Goal: Find specific page/section: Find specific page/section

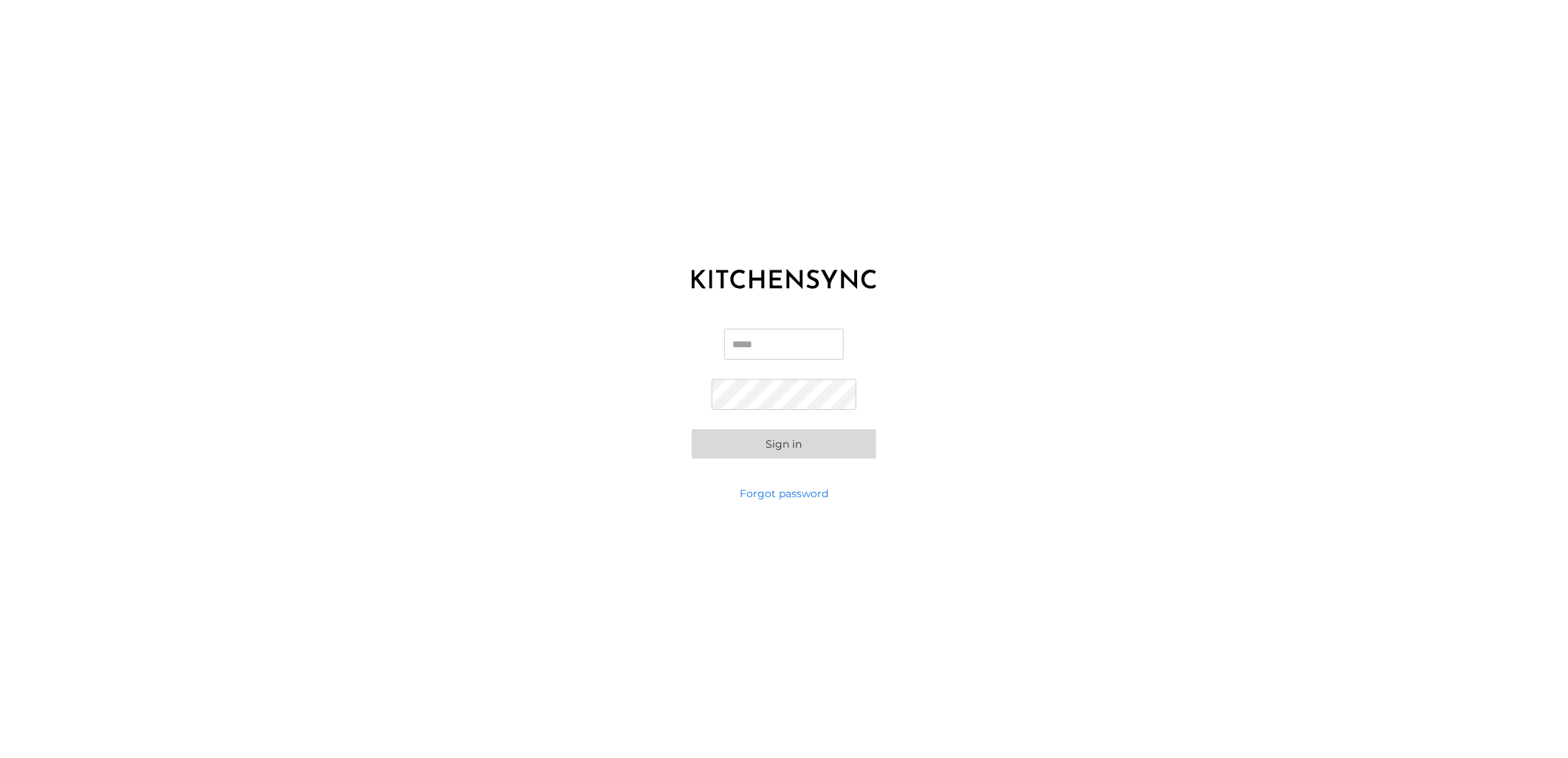
type input "**********"
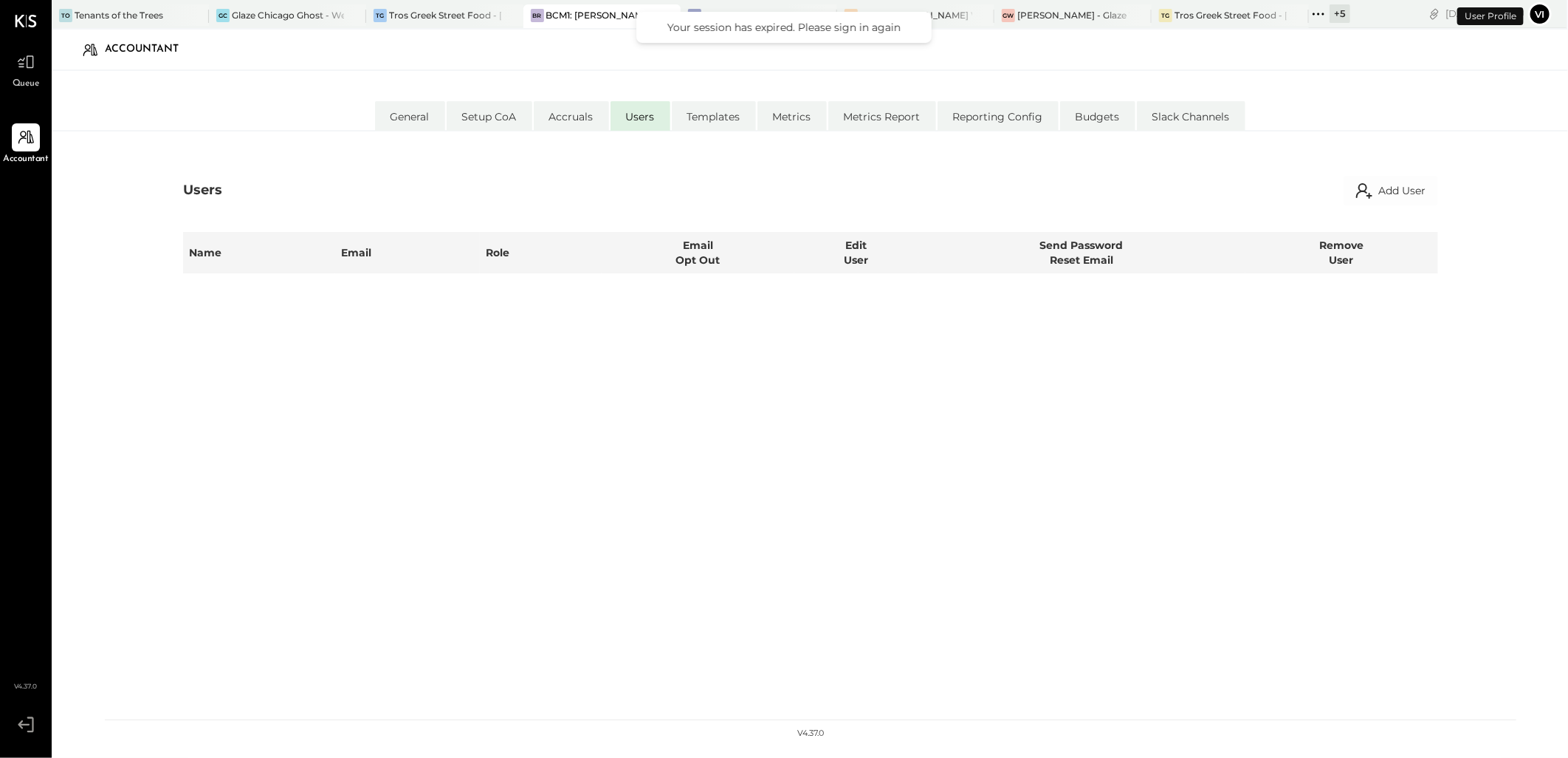
select select "**********"
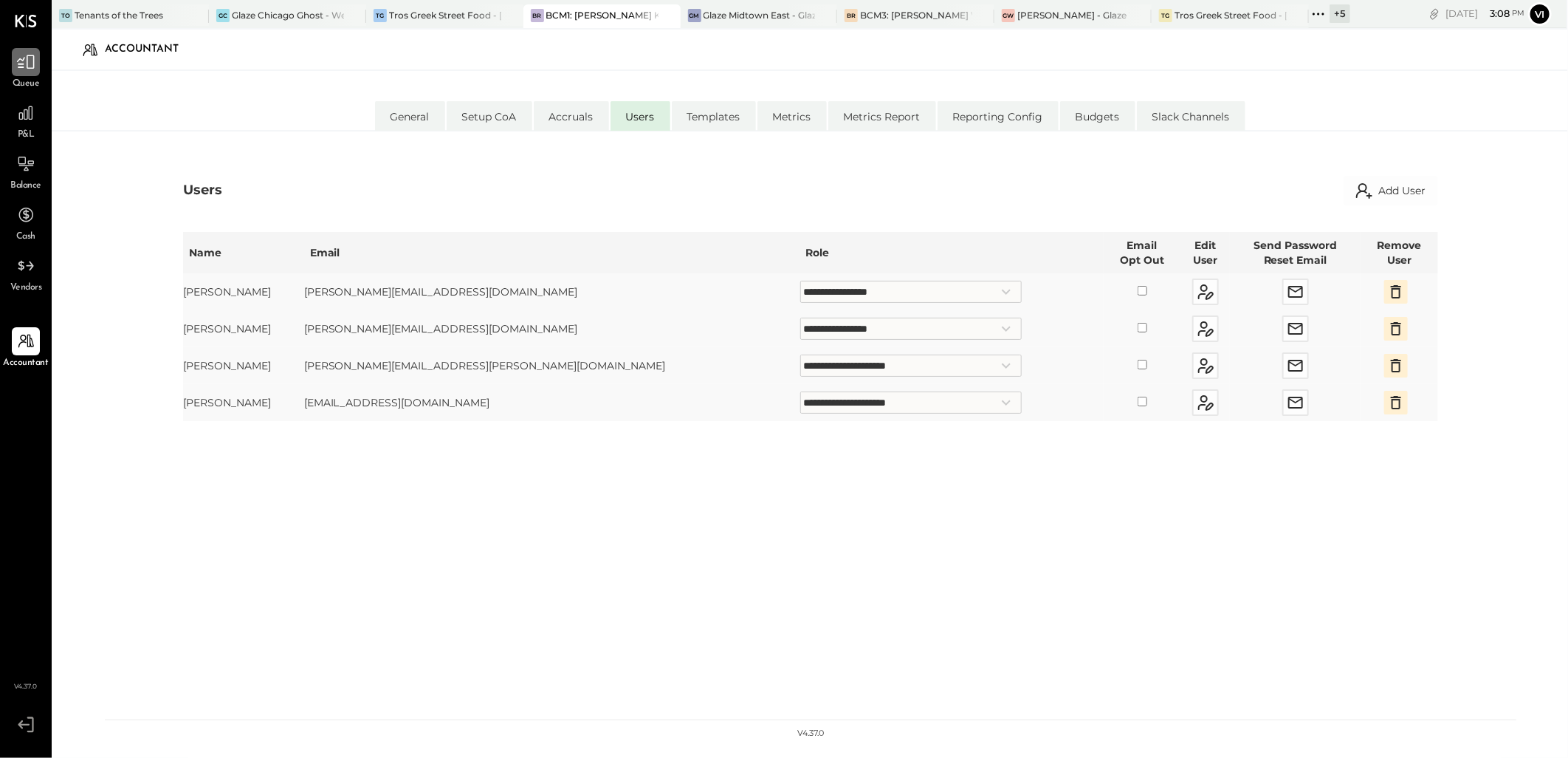
click at [37, 64] on div at bounding box center [26, 63] width 28 height 28
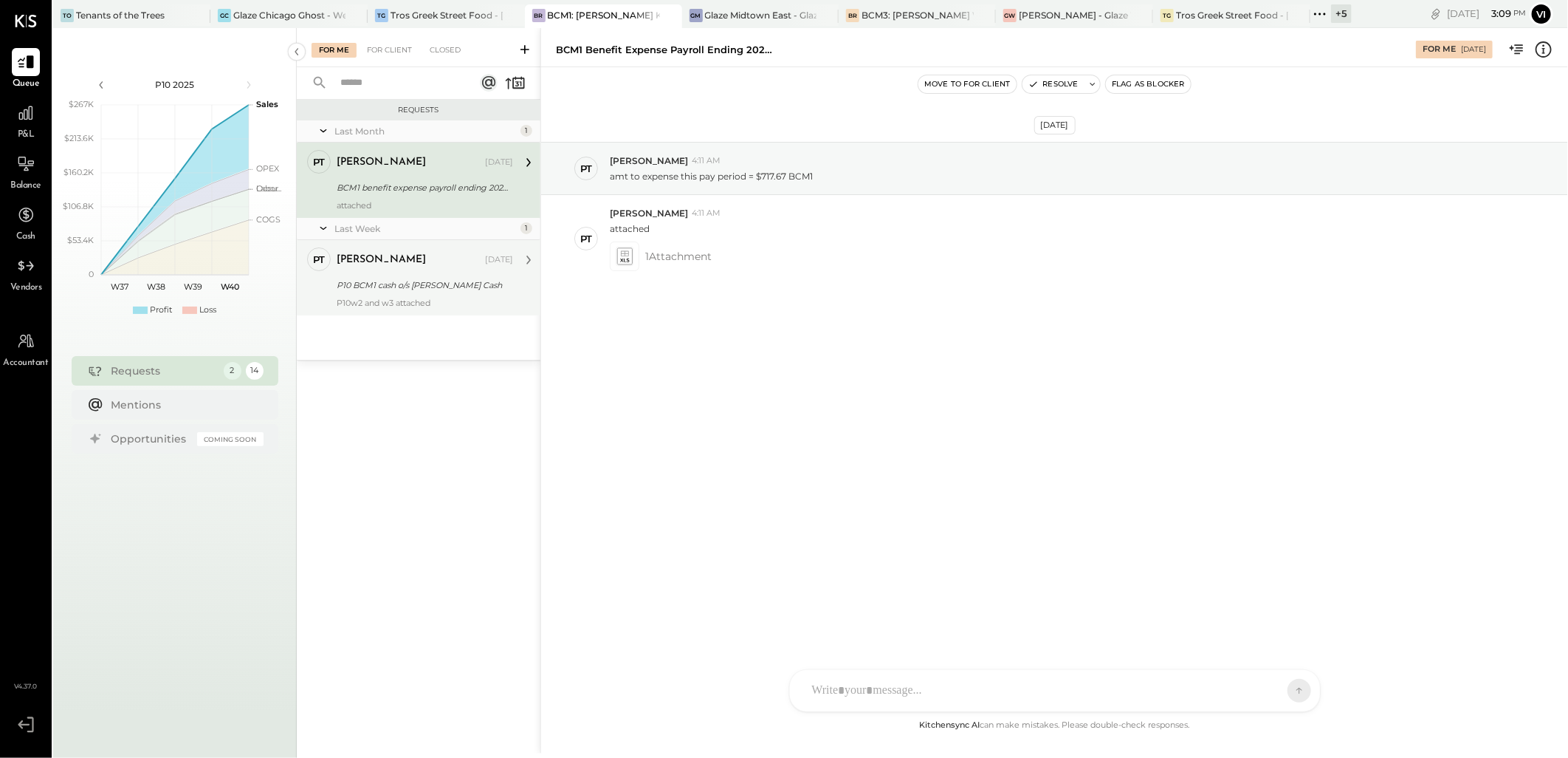
click at [372, 295] on div "[PERSON_NAME] [DATE] P10 BCM1 cash o/s [PERSON_NAME] Cash P10w2 and w3 attached" at bounding box center [425, 277] width 177 height 61
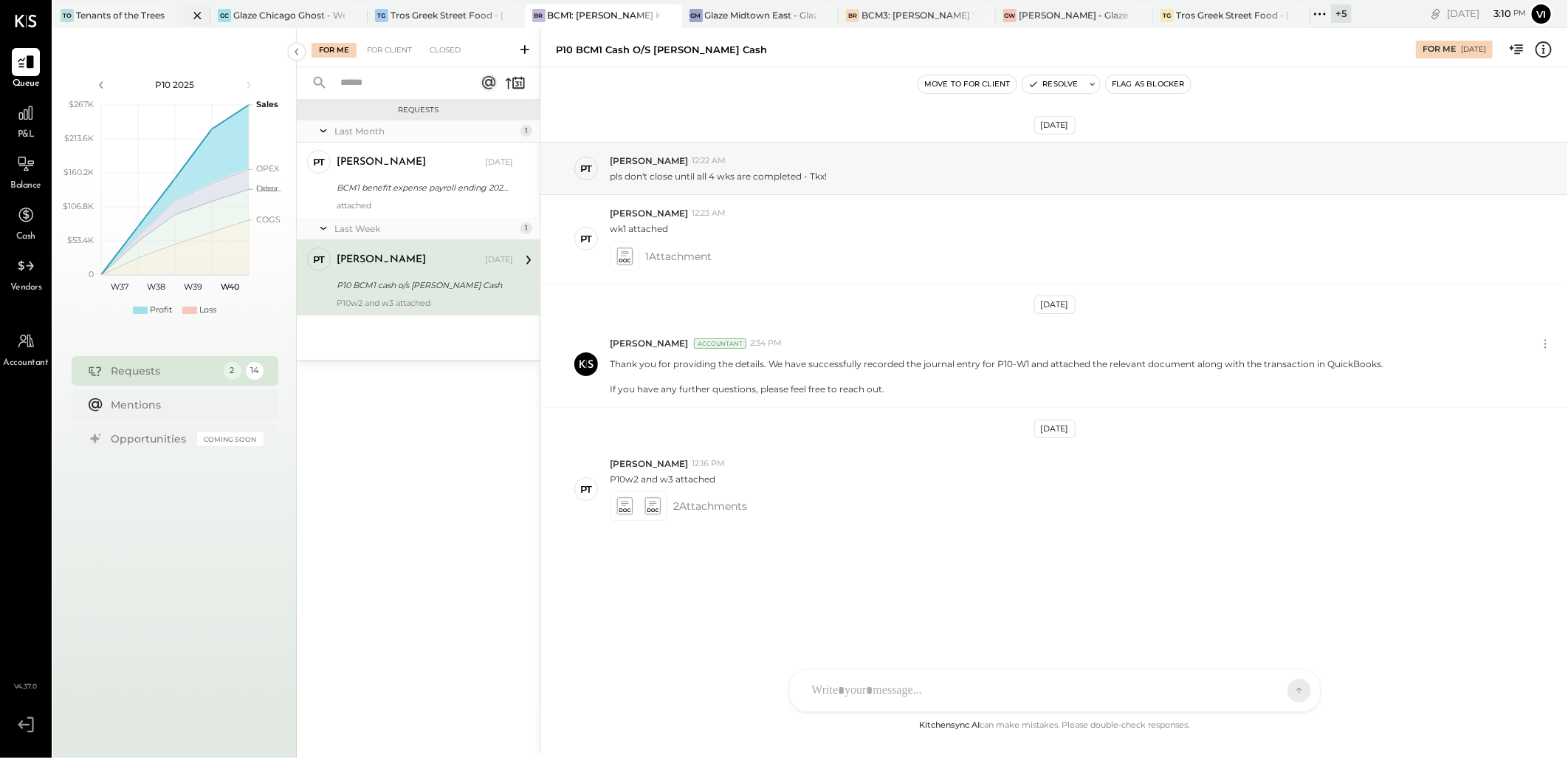
click at [194, 13] on icon at bounding box center [197, 15] width 18 height 18
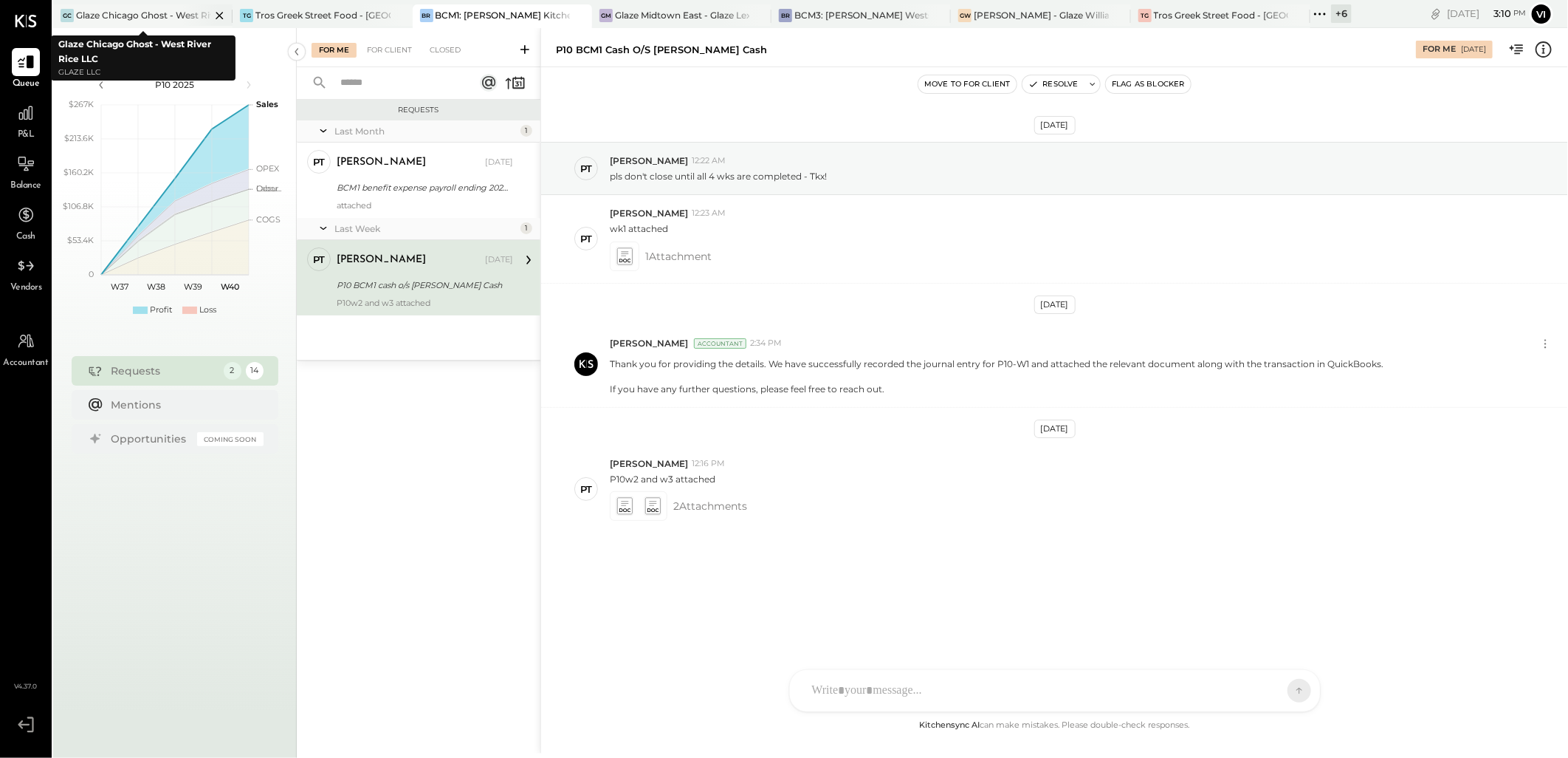
click at [217, 15] on icon at bounding box center [219, 15] width 18 height 18
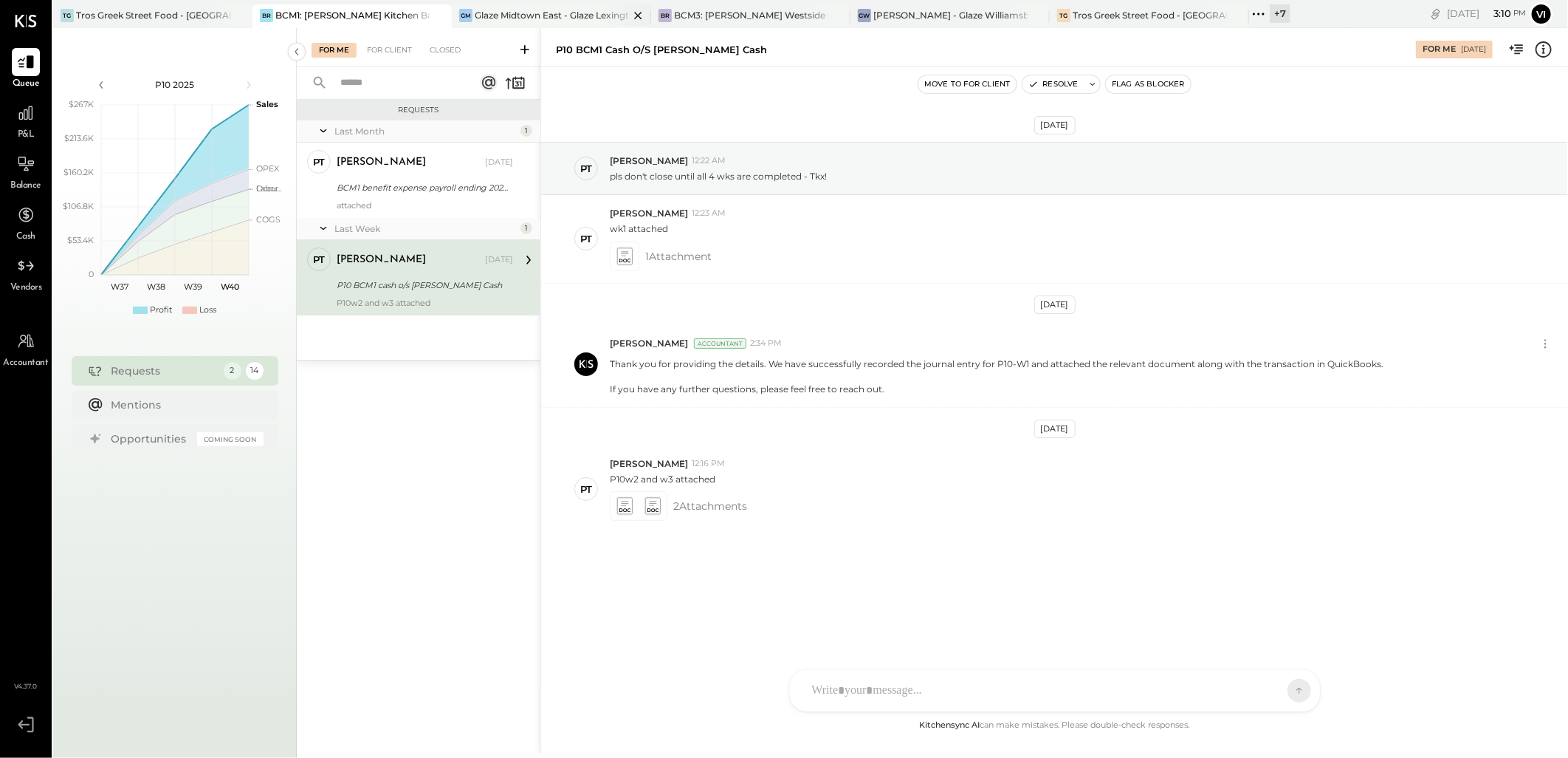
click at [641, 15] on icon at bounding box center [637, 15] width 18 height 18
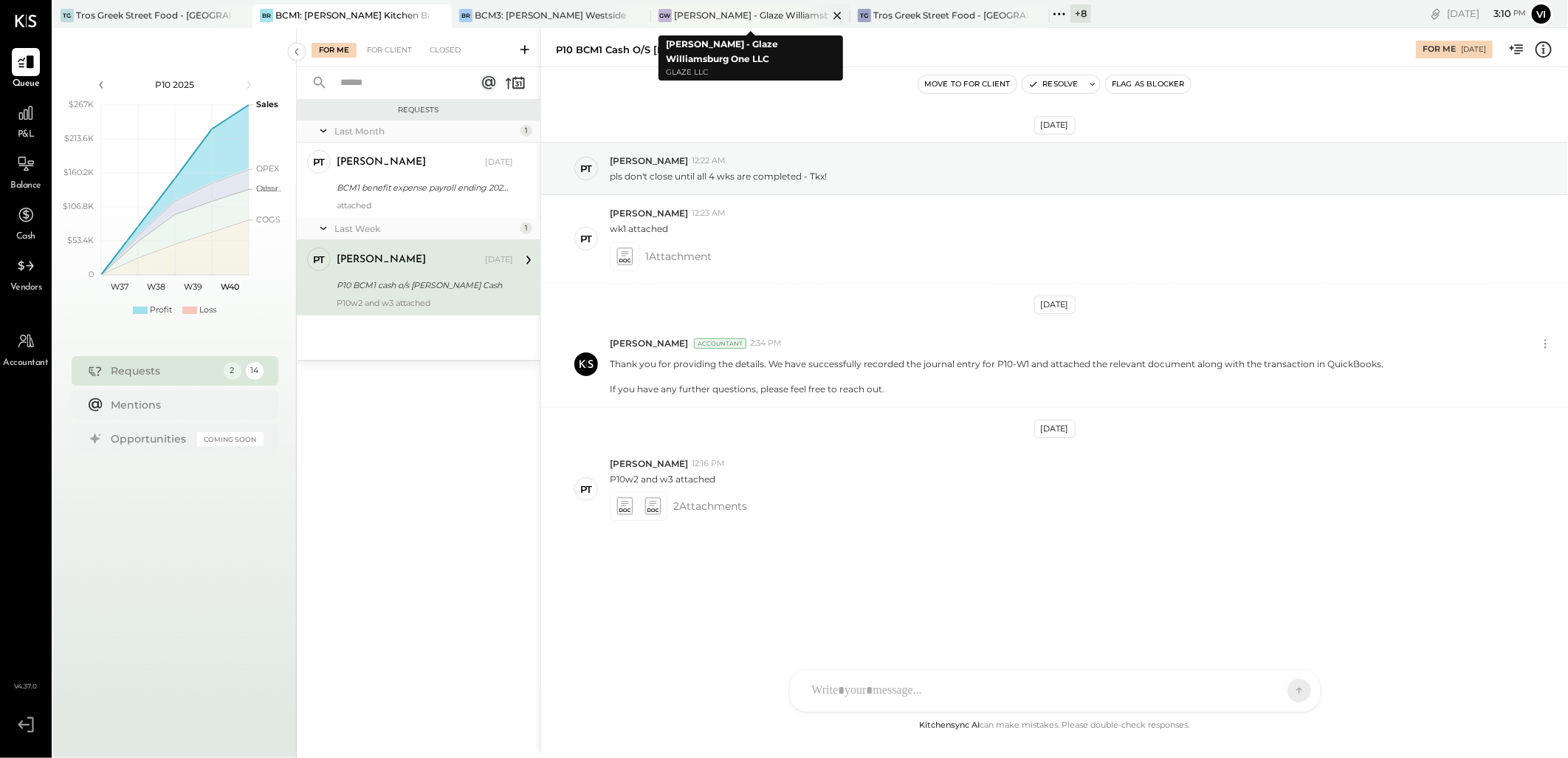
click at [835, 15] on icon at bounding box center [837, 15] width 18 height 18
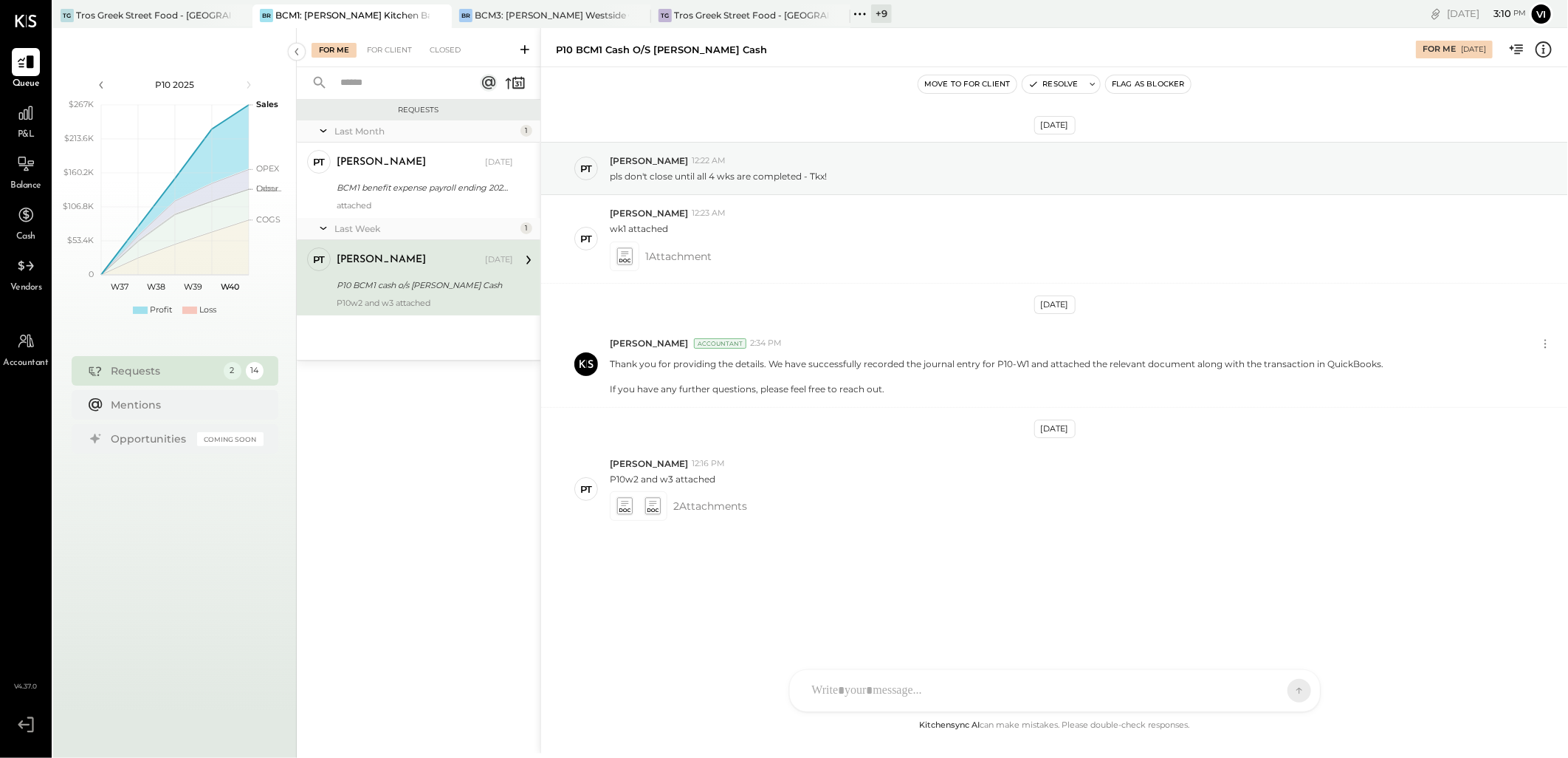
click at [860, 13] on icon at bounding box center [860, 13] width 2 height 2
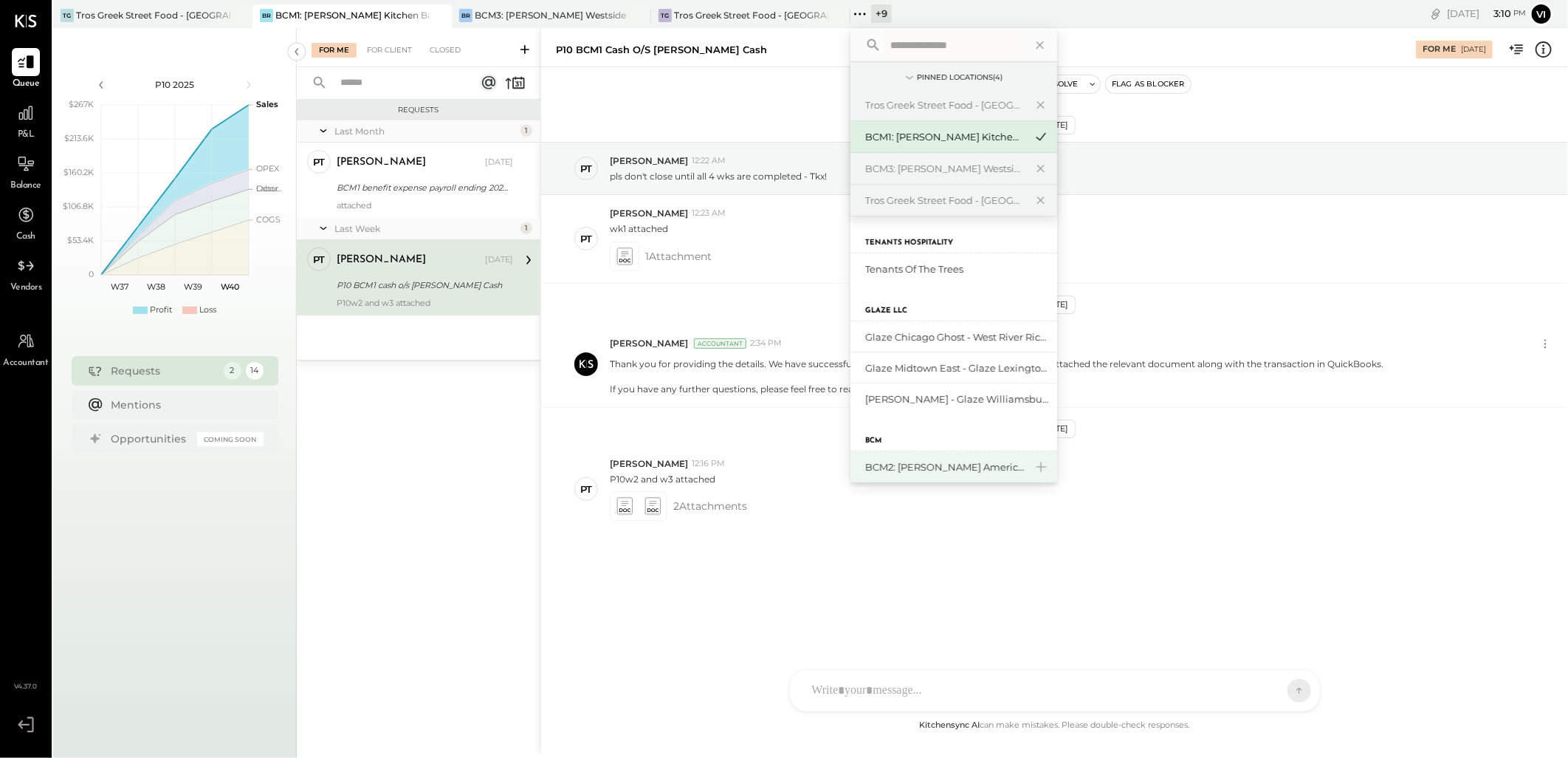
click at [939, 469] on div "BCM2: [PERSON_NAME] American Cooking" at bounding box center [945, 466] width 160 height 14
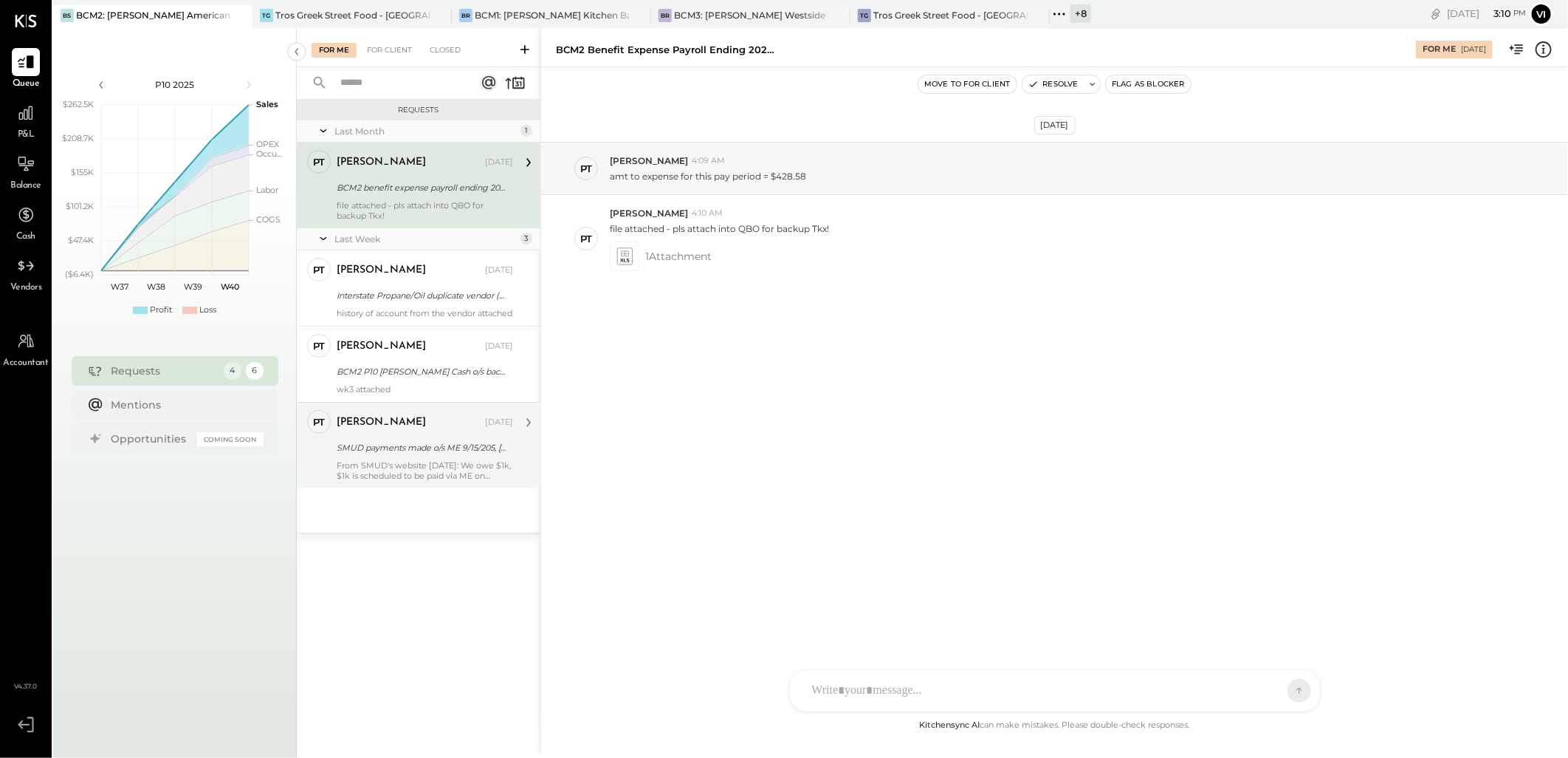
click at [410, 455] on div "SMUD payments made o/s ME 9/15/205, [DATE]" at bounding box center [423, 447] width 172 height 15
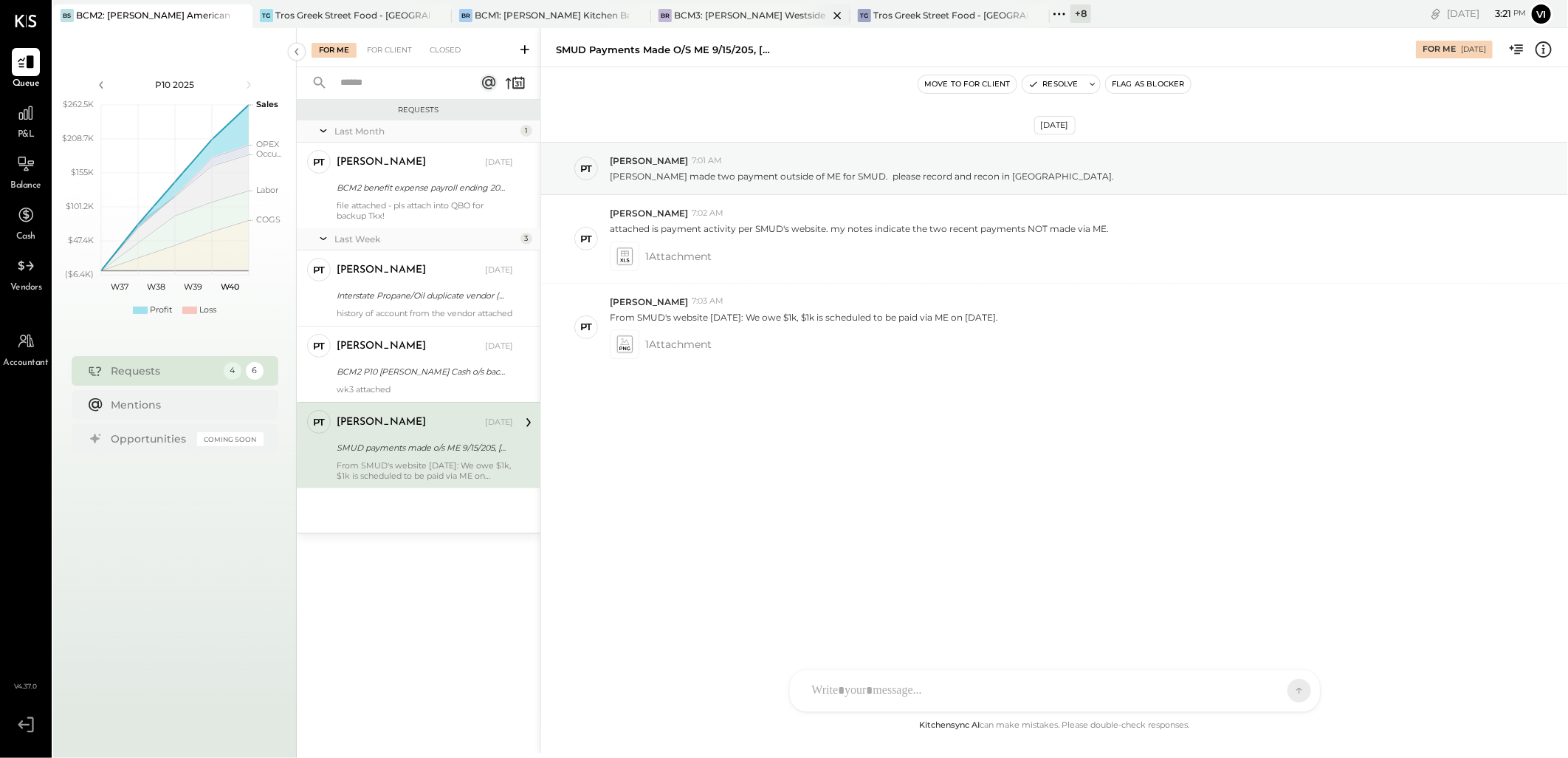
click at [751, 15] on div "BCM3: [PERSON_NAME] Westside Grill" at bounding box center [751, 14] width 154 height 12
